Goal: Task Accomplishment & Management: Manage account settings

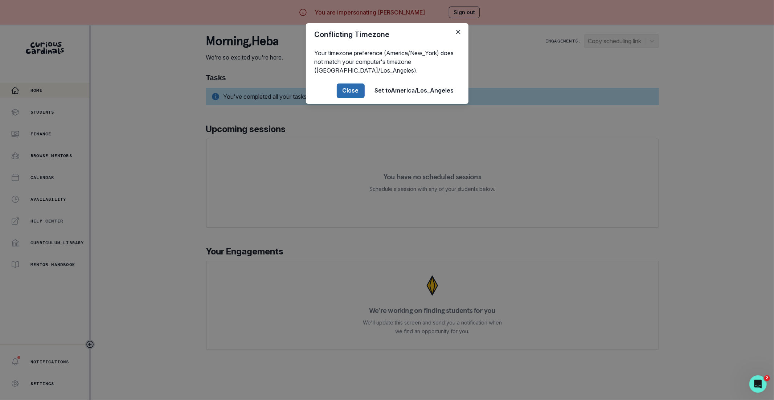
click at [338, 89] on button "Close" at bounding box center [351, 91] width 28 height 15
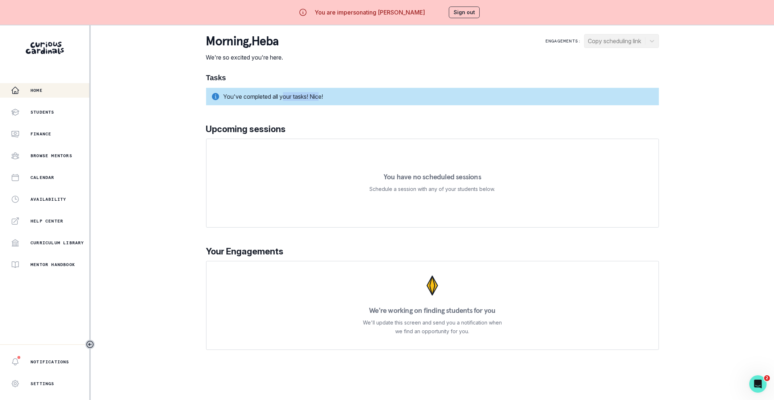
drag, startPoint x: 285, startPoint y: 95, endPoint x: 323, endPoint y: 96, distance: 37.8
click at [323, 96] on div "You've completed all your tasks! Nice!" at bounding box center [432, 96] width 453 height 17
click at [452, 10] on button "Sign out" at bounding box center [464, 13] width 31 height 12
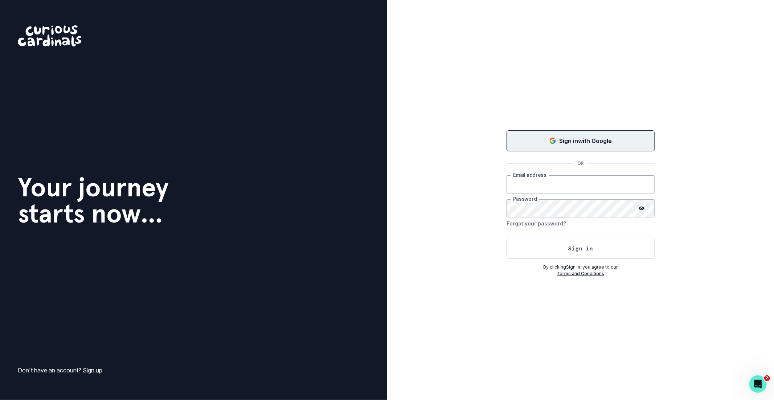
type input "[EMAIL_ADDRESS][DOMAIN_NAME]"
click at [552, 144] on icon "Sign in with Google (GSuite)" at bounding box center [552, 140] width 7 height 7
